Goal: Consume media (video, audio)

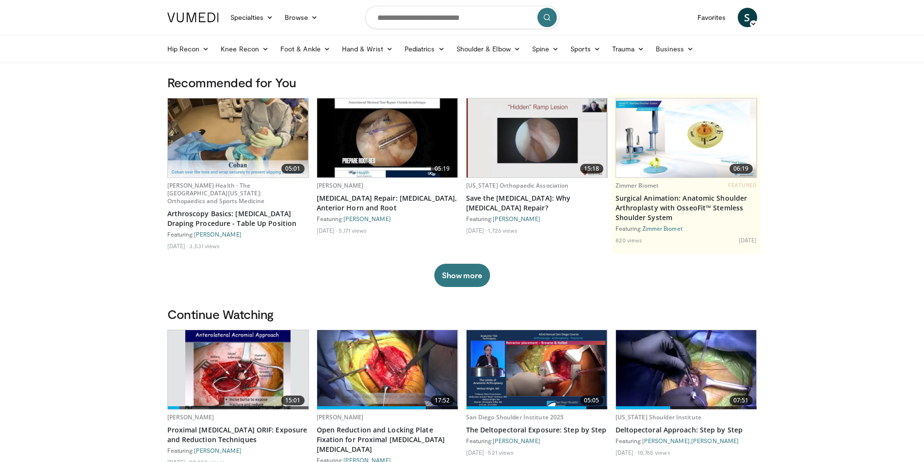
click at [419, 146] on img at bounding box center [387, 137] width 141 height 79
click at [400, 172] on img at bounding box center [387, 137] width 141 height 79
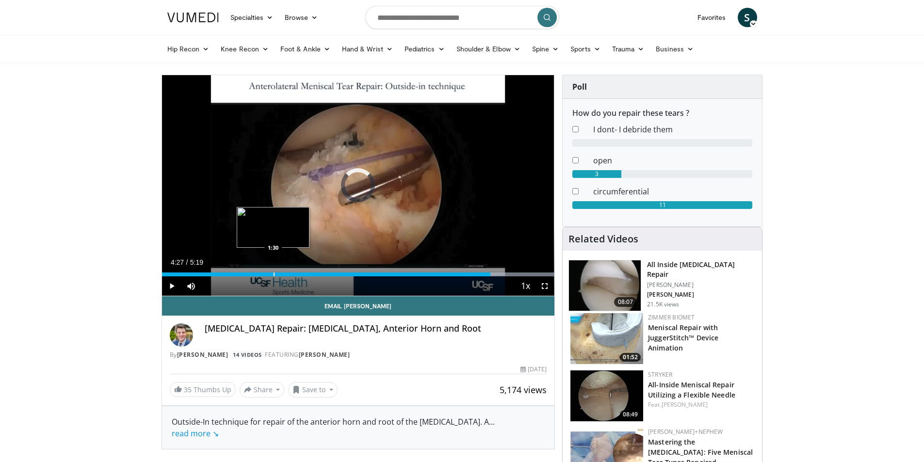
click at [273, 276] on div "4:27" at bounding box center [326, 275] width 328 height 4
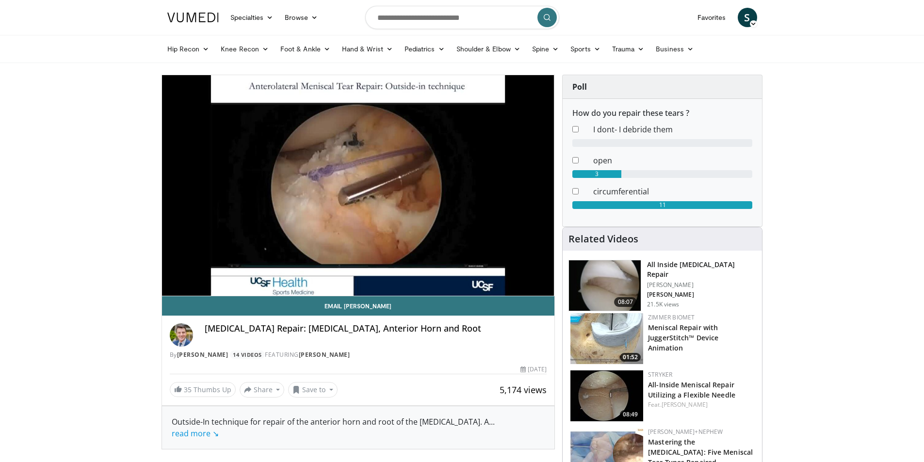
click at [184, 12] on link at bounding box center [193, 17] width 63 height 27
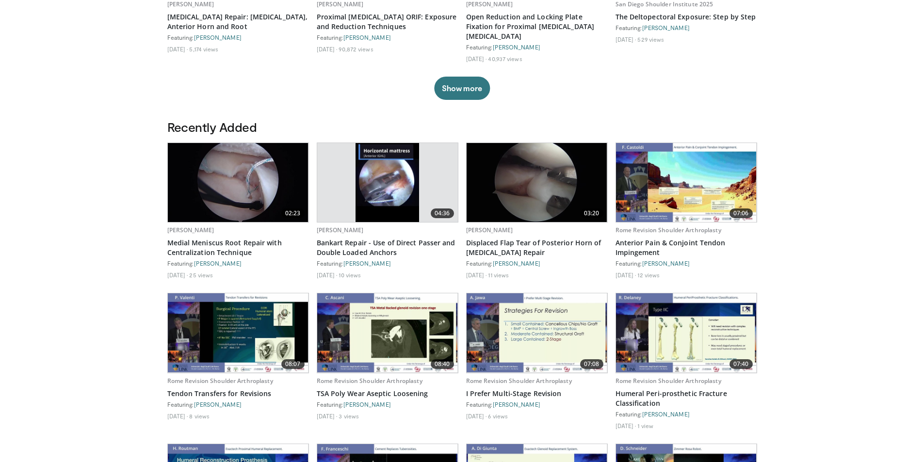
scroll to position [437, 0]
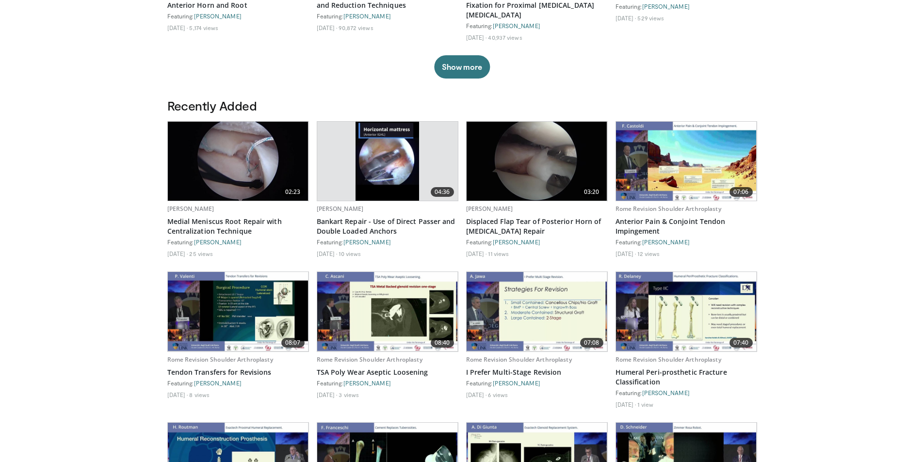
click at [233, 178] on img at bounding box center [238, 161] width 141 height 79
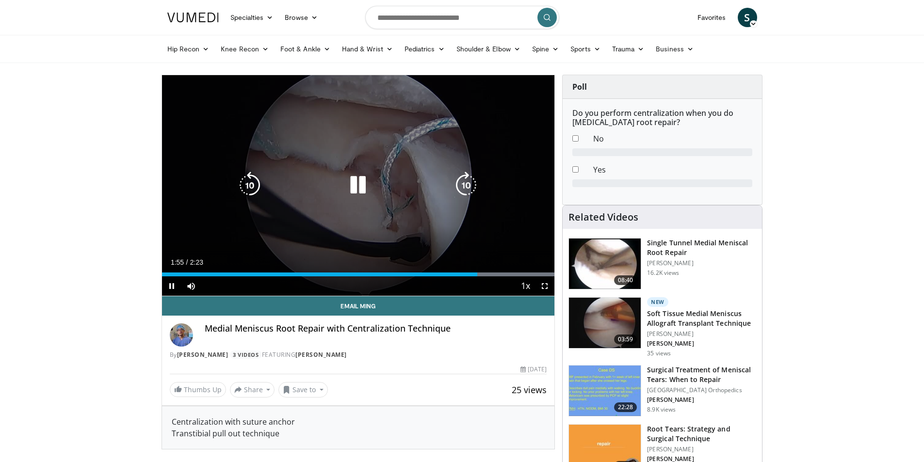
click at [362, 186] on icon "Video Player" at bounding box center [357, 185] width 27 height 27
